Goal: Check status: Check status

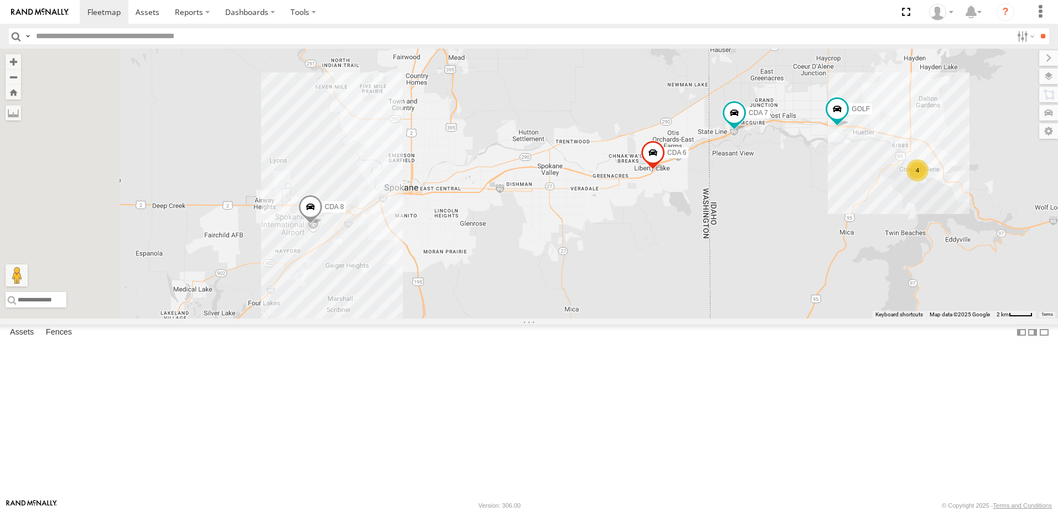
drag, startPoint x: 390, startPoint y: 377, endPoint x: 473, endPoint y: 371, distance: 83.8
click at [473, 319] on div "GOLF 4 CDA 8 CDA 7 CDA 6" at bounding box center [529, 184] width 1058 height 270
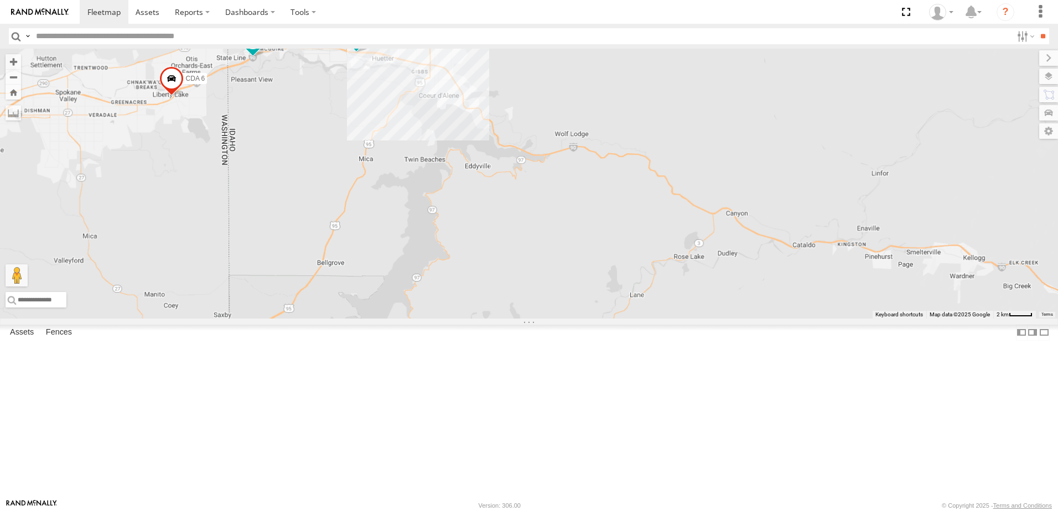
drag, startPoint x: 879, startPoint y: 337, endPoint x: 208, endPoint y: 207, distance: 684.4
click at [208, 207] on main "← Move left → Move right ↑ Move up ↓ Move down + Zoom in - Zoom out Home Jump l…" at bounding box center [529, 274] width 1058 height 451
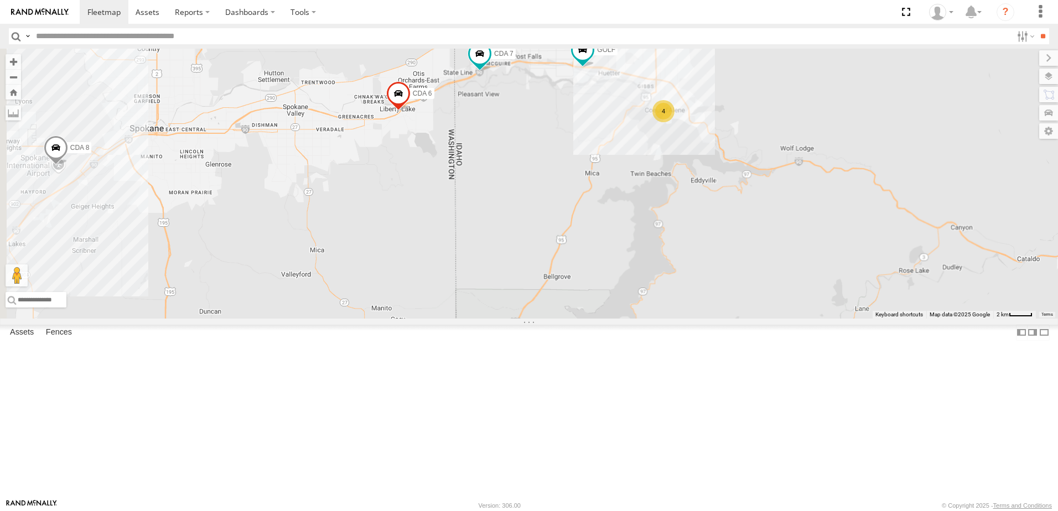
drag, startPoint x: 620, startPoint y: 241, endPoint x: 652, endPoint y: 246, distance: 32.5
click at [652, 246] on div "GOLF CDA 8 CDA 7 CDA 6 4" at bounding box center [529, 184] width 1058 height 270
click at [413, 116] on span at bounding box center [401, 101] width 24 height 30
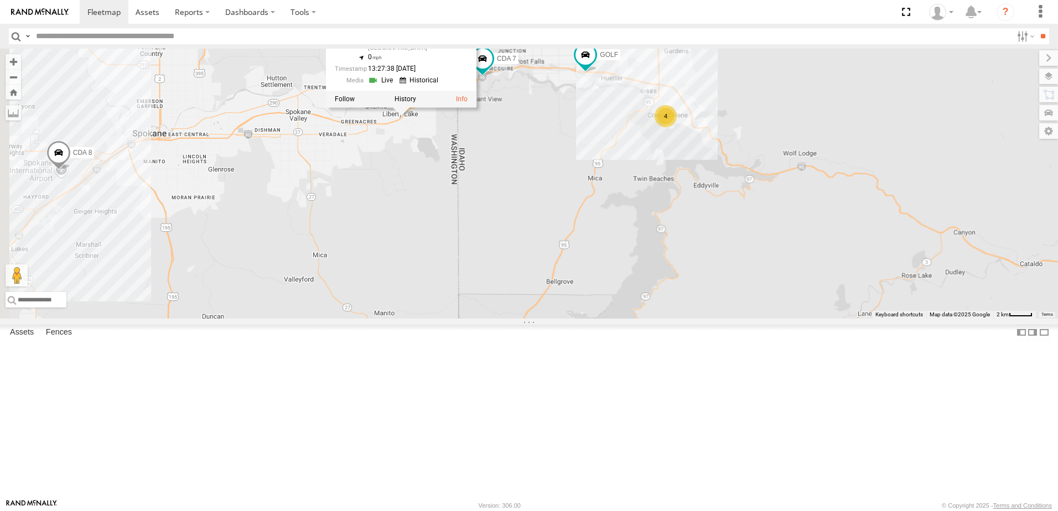
click at [541, 259] on div "GOLF CDA 8 CDA 7 CDA 6 4 CDA 6 All Assets N Pepper Ln Liberty Lake 47.67248 , -…" at bounding box center [529, 184] width 1058 height 270
click at [413, 116] on span at bounding box center [401, 101] width 24 height 30
click at [505, 251] on div "GOLF CDA 8 CDA 7 CDA 6 4 CDA 6 All Assets N Pepper Ln Liberty Lake 47.67248 , -…" at bounding box center [529, 184] width 1058 height 270
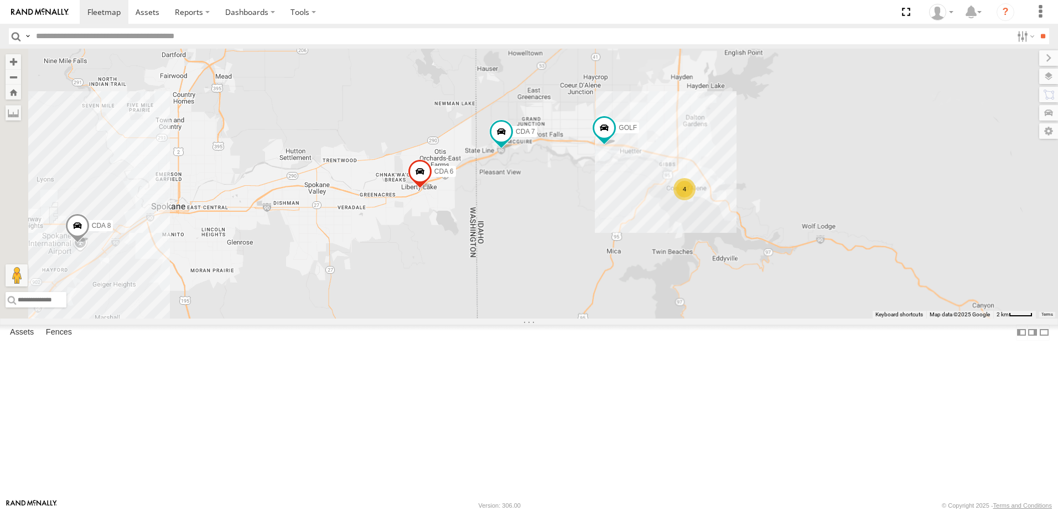
drag, startPoint x: 524, startPoint y: 193, endPoint x: 543, endPoint y: 278, distance: 87.4
click at [543, 278] on div "GOLF CDA 8 CDA 7 CDA 6 4" at bounding box center [529, 184] width 1058 height 270
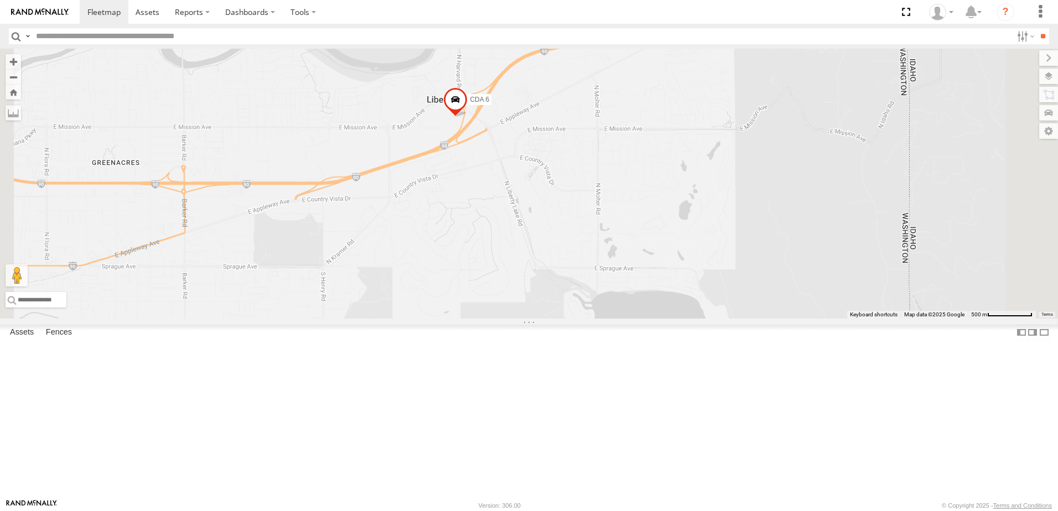
drag, startPoint x: 581, startPoint y: 293, endPoint x: 507, endPoint y: 203, distance: 116.9
click at [507, 203] on div "GOLF CDA 8 CDA 7 CDA 6" at bounding box center [529, 184] width 1058 height 270
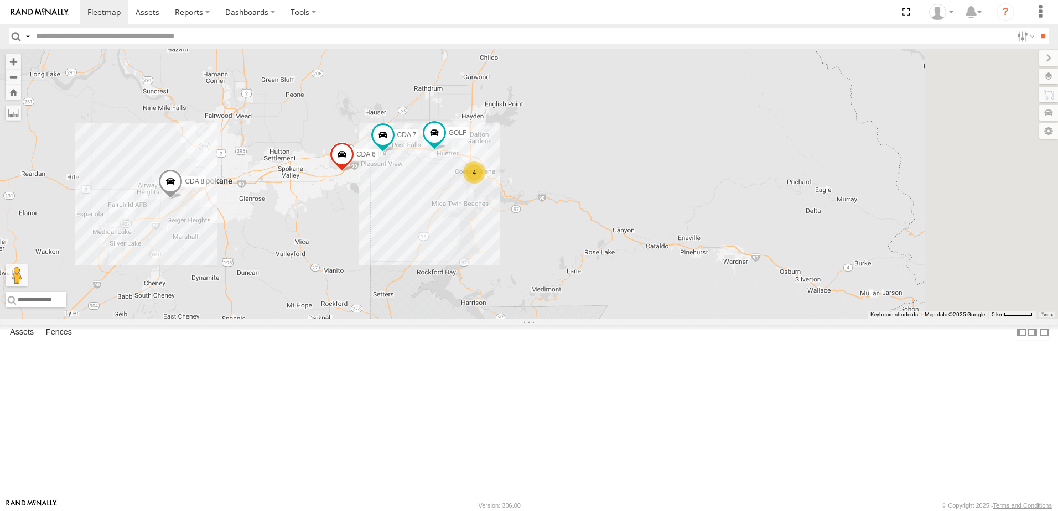
drag, startPoint x: 628, startPoint y: 259, endPoint x: 553, endPoint y: 272, distance: 75.9
click at [553, 272] on div "GOLF CDA 8 CDA 7 CDA 6 4" at bounding box center [529, 184] width 1058 height 270
